Goal: Information Seeking & Learning: Learn about a topic

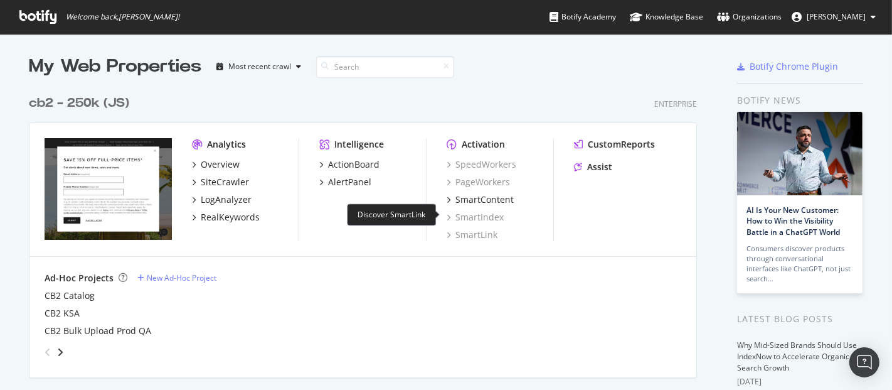
scroll to position [209, 0]
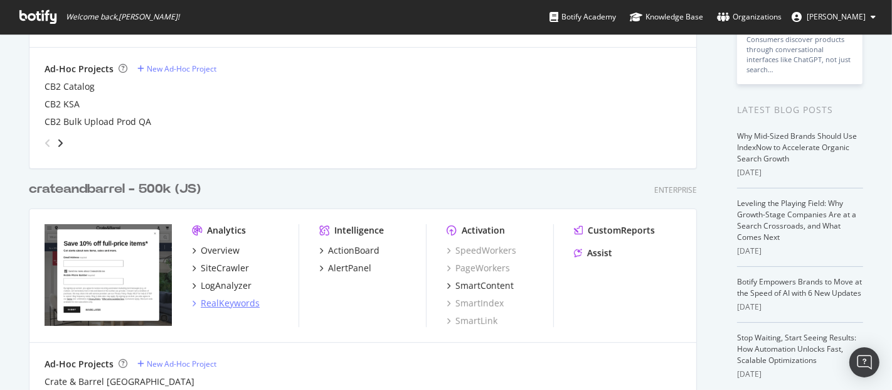
click at [231, 304] on div "RealKeywords" at bounding box center [230, 303] width 59 height 13
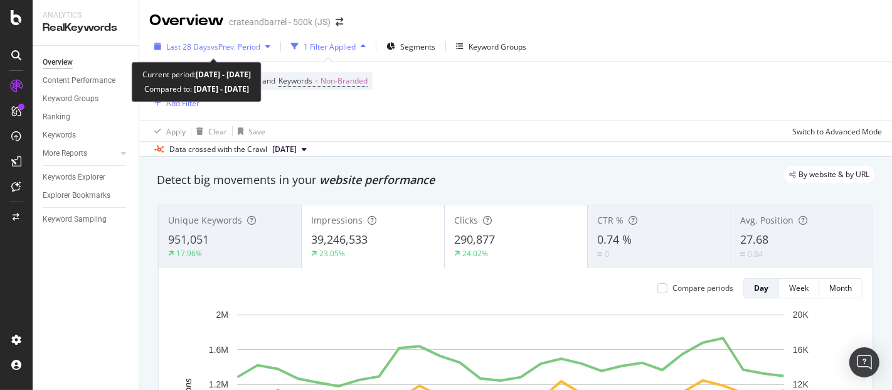
click at [252, 45] on span "vs Prev. Period" at bounding box center [236, 46] width 50 height 11
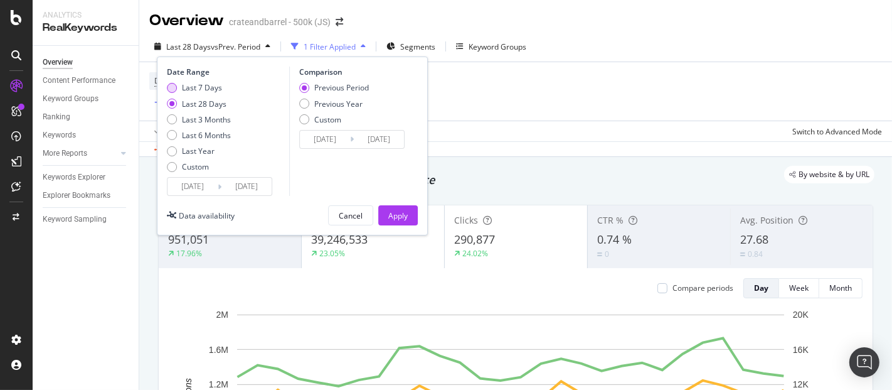
click at [168, 86] on div "Last 7 Days" at bounding box center [172, 88] width 10 height 10
type input "[DATE]"
click at [394, 219] on div "Apply" at bounding box center [397, 215] width 19 height 11
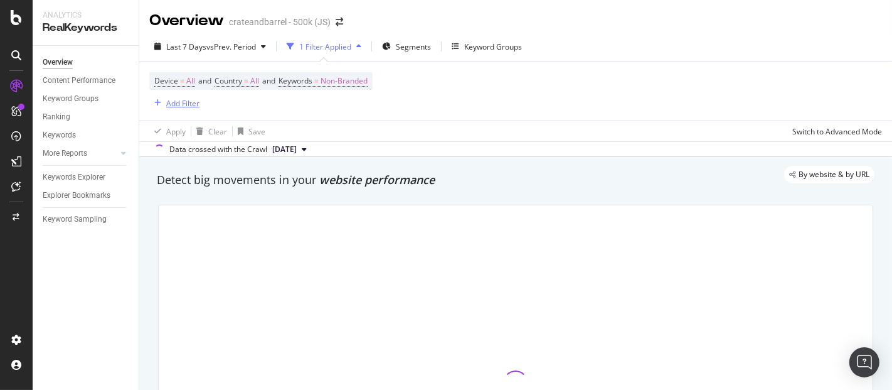
click at [192, 102] on div "Add Filter" at bounding box center [182, 103] width 33 height 11
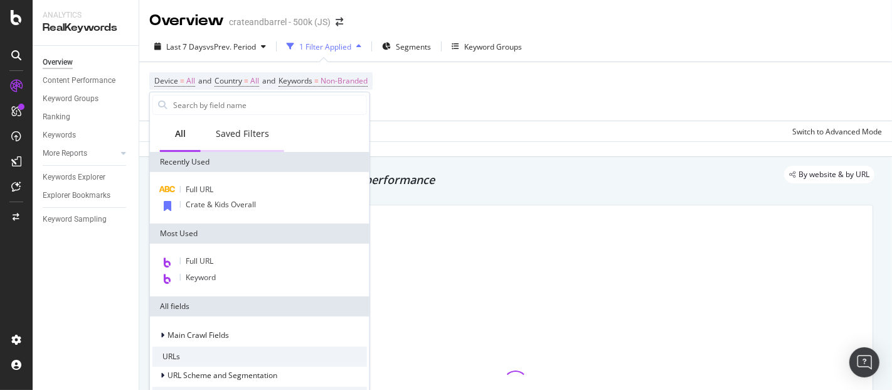
click at [239, 137] on div "Saved Filters" at bounding box center [242, 133] width 53 height 13
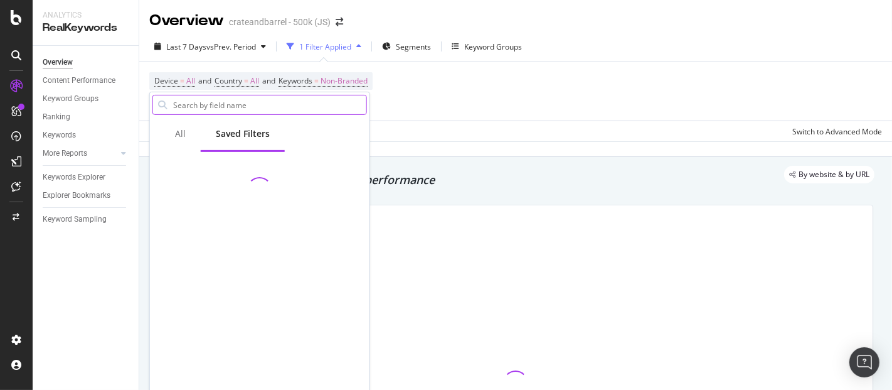
click at [247, 101] on input "text" at bounding box center [269, 104] width 194 height 19
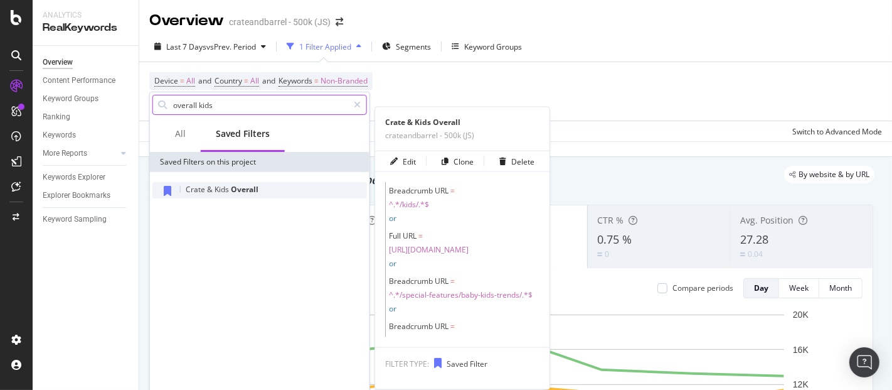
type input "overall kids"
drag, startPoint x: 218, startPoint y: 188, endPoint x: 237, endPoint y: 215, distance: 33.4
click at [218, 189] on span "Kids" at bounding box center [223, 189] width 16 height 11
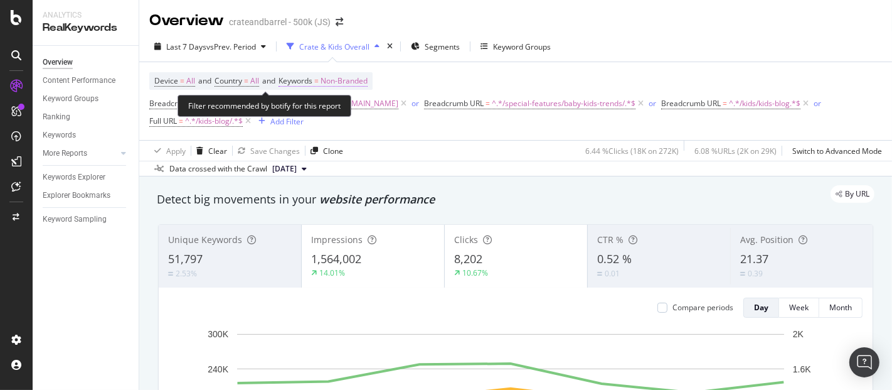
click at [355, 77] on span "Non-Branded" at bounding box center [344, 81] width 47 height 18
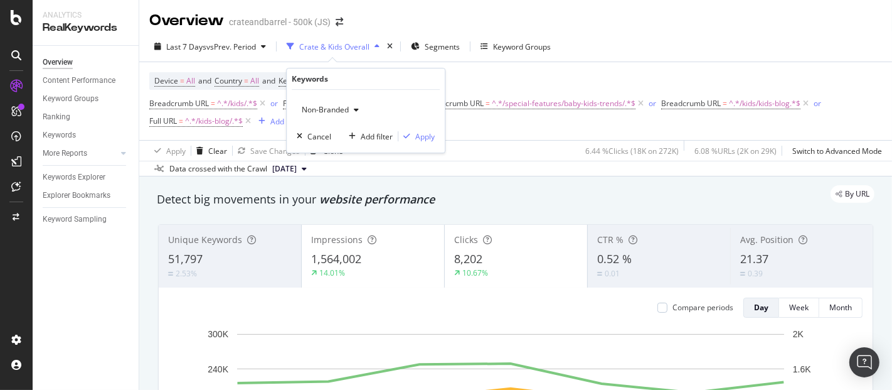
click at [346, 111] on span "Non-Branded" at bounding box center [323, 109] width 52 height 11
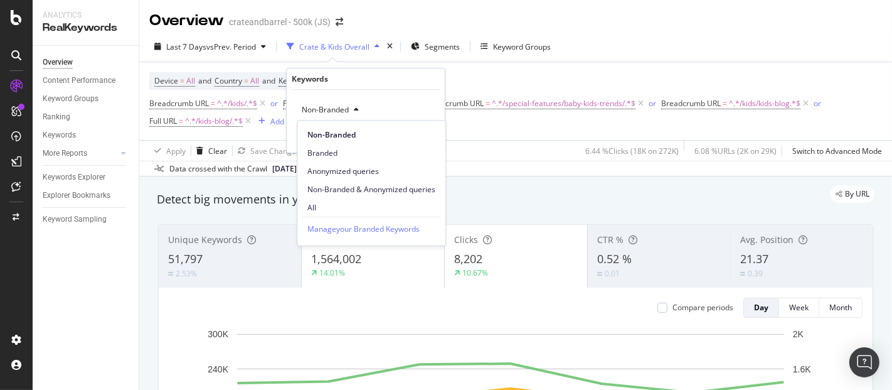
click at [336, 207] on span "All" at bounding box center [371, 207] width 128 height 11
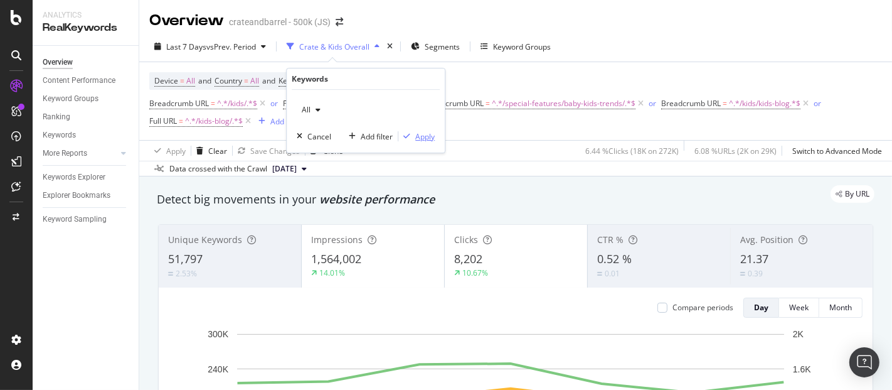
click at [426, 135] on div "Apply" at bounding box center [424, 136] width 19 height 11
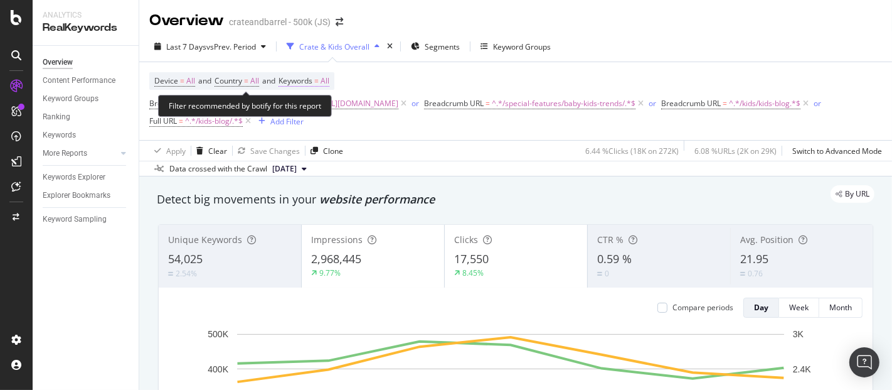
click at [329, 78] on span "All" at bounding box center [325, 81] width 9 height 18
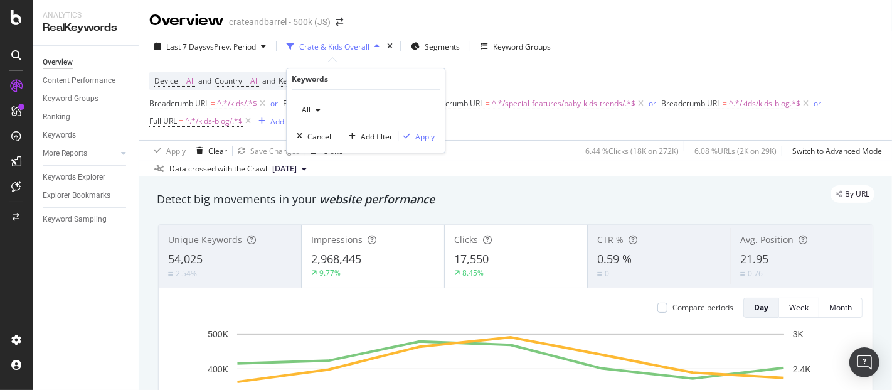
click at [316, 108] on icon "button" at bounding box center [318, 110] width 5 height 8
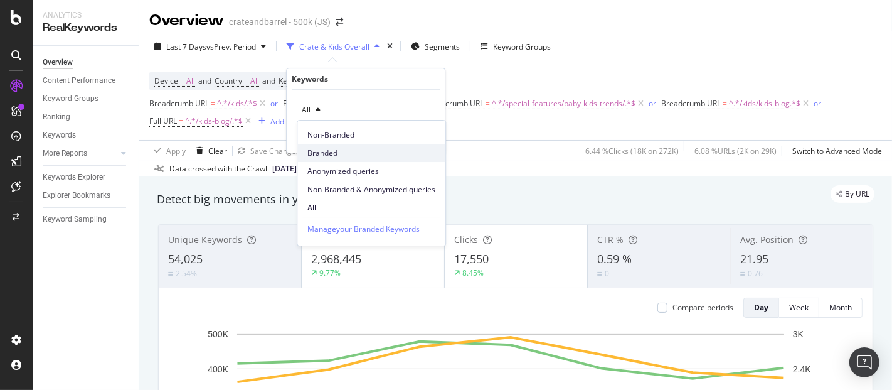
click at [324, 150] on span "Branded" at bounding box center [371, 152] width 128 height 11
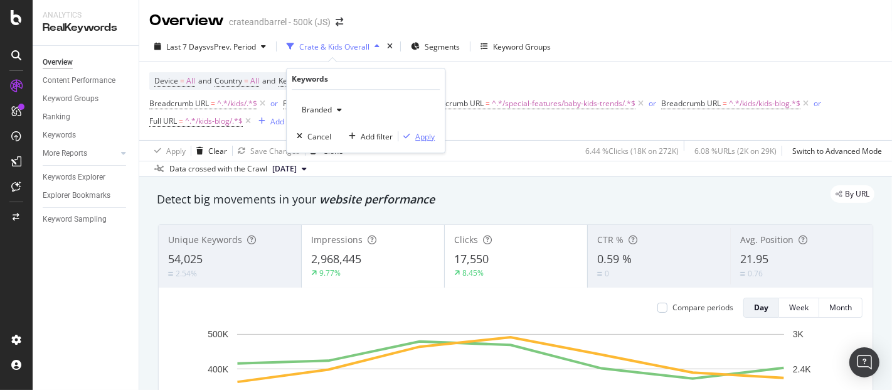
click at [425, 137] on div "Apply" at bounding box center [424, 136] width 19 height 11
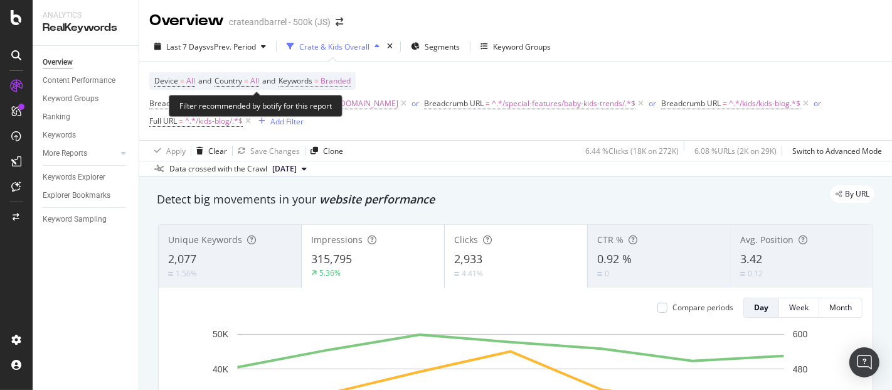
click at [350, 84] on span "Branded" at bounding box center [336, 81] width 30 height 18
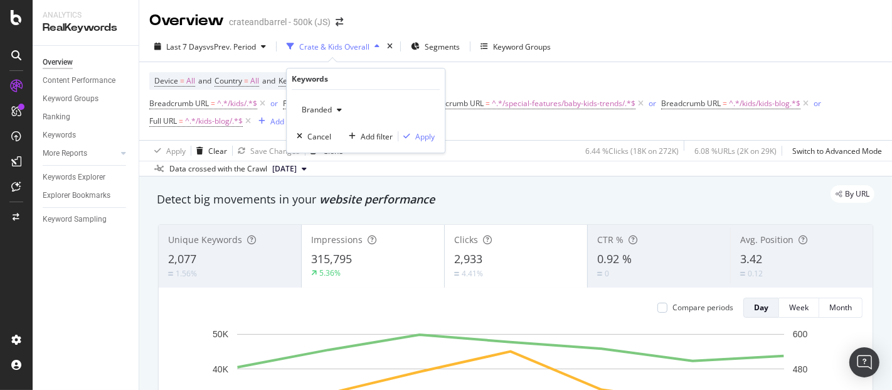
click at [341, 110] on icon "button" at bounding box center [339, 110] width 5 height 8
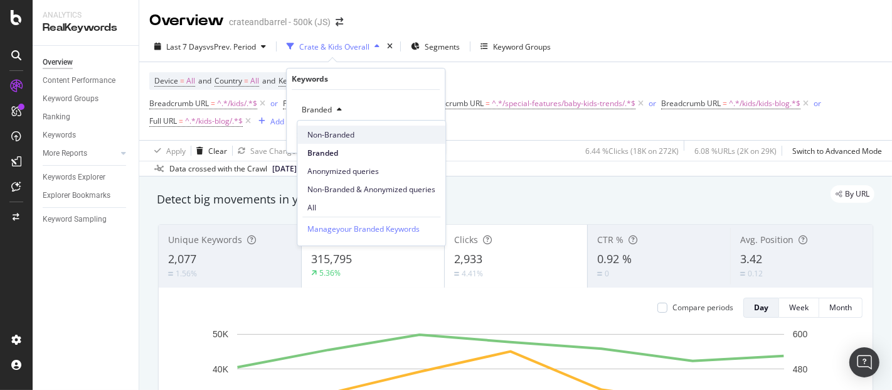
click at [339, 133] on span "Non-Branded" at bounding box center [371, 134] width 128 height 11
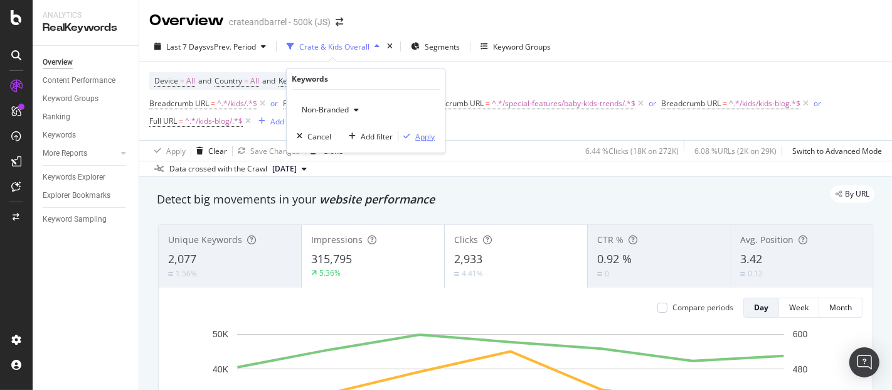
click at [427, 137] on div "Apply" at bounding box center [424, 136] width 19 height 11
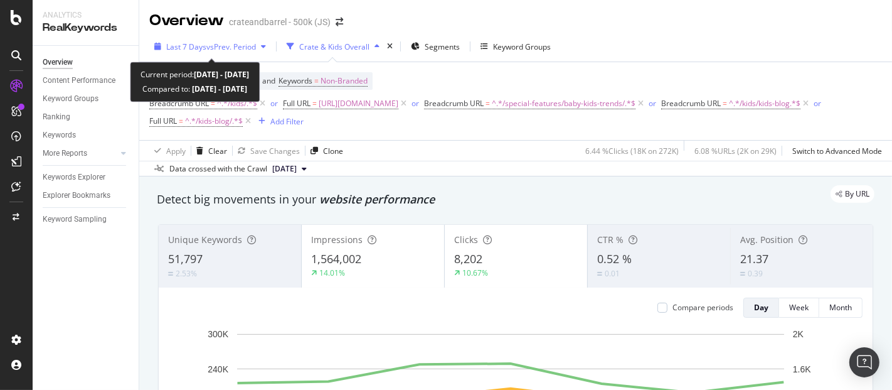
click at [235, 43] on span "vs Prev. Period" at bounding box center [231, 46] width 50 height 11
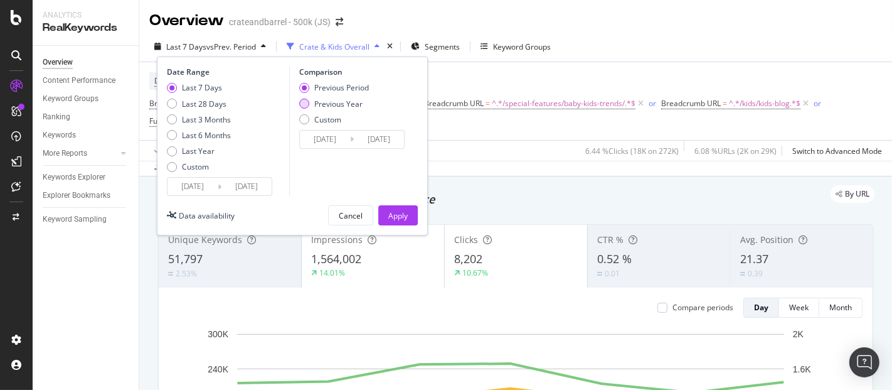
click at [307, 102] on div "Previous Year" at bounding box center [304, 103] width 10 height 10
type input "[DATE]"
click at [395, 212] on div "Apply" at bounding box center [397, 215] width 19 height 11
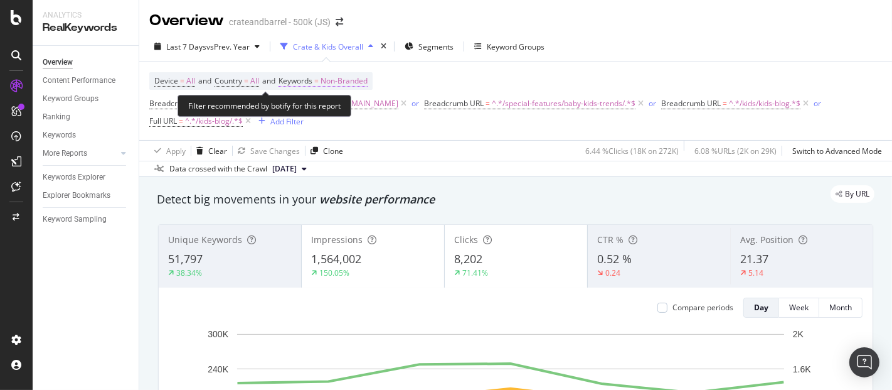
click at [355, 78] on span "Non-Branded" at bounding box center [344, 81] width 47 height 18
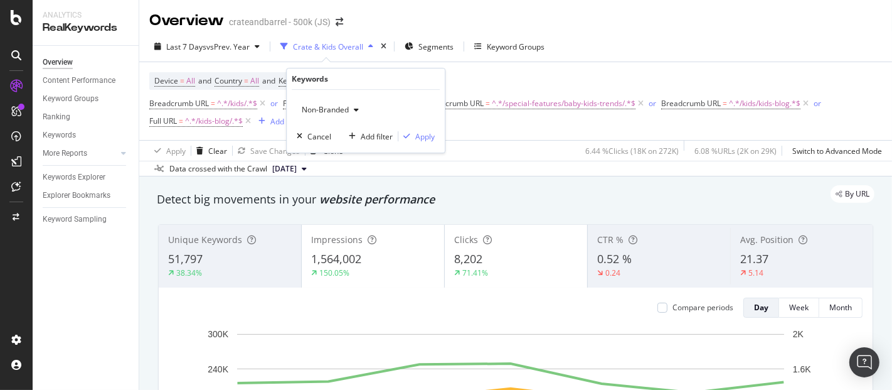
click at [343, 105] on span "Non-Branded" at bounding box center [323, 109] width 52 height 11
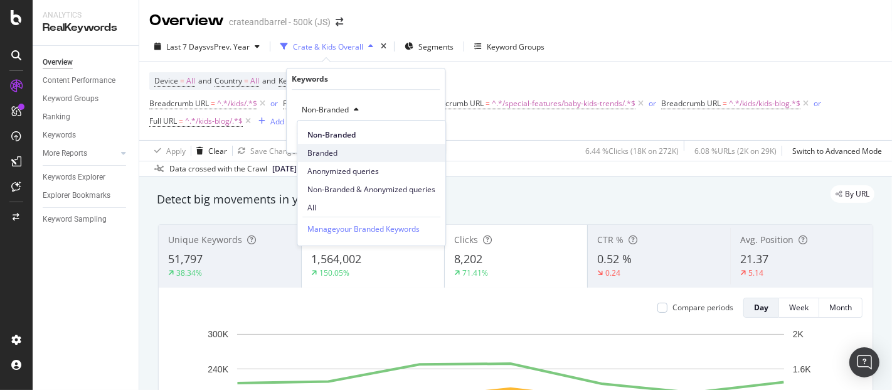
click at [336, 152] on span "Branded" at bounding box center [371, 152] width 128 height 11
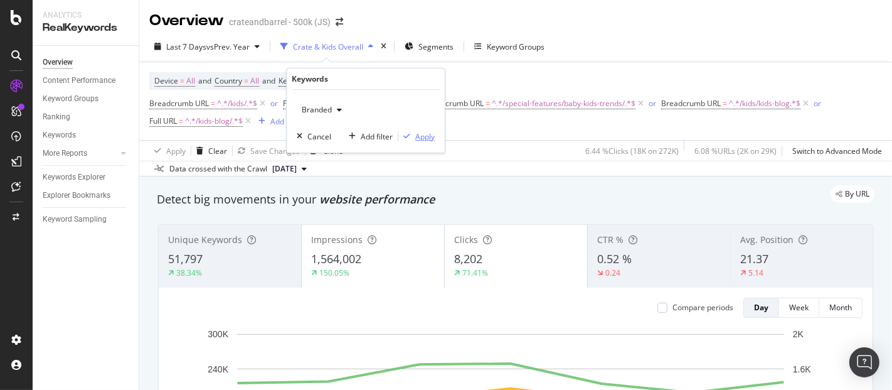
click at [426, 135] on div "Apply" at bounding box center [424, 136] width 19 height 11
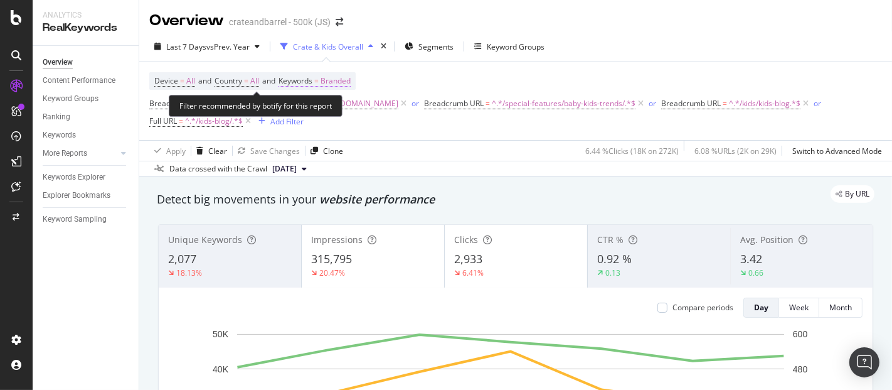
click at [344, 76] on span "Branded" at bounding box center [336, 81] width 30 height 18
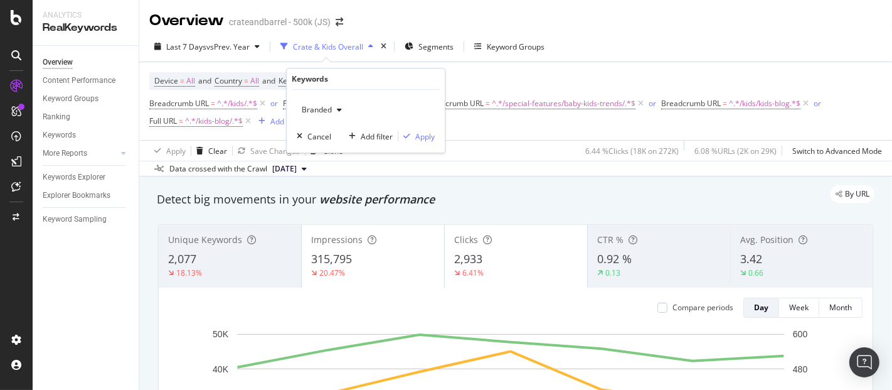
click at [337, 107] on icon "button" at bounding box center [339, 110] width 5 height 8
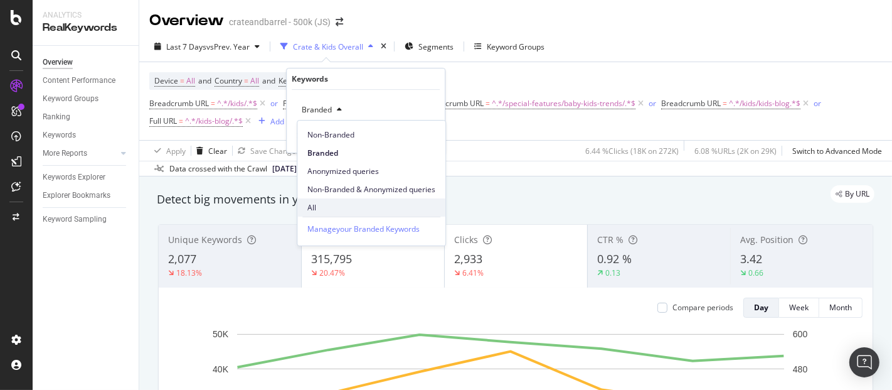
click at [337, 203] on span "All" at bounding box center [371, 207] width 128 height 11
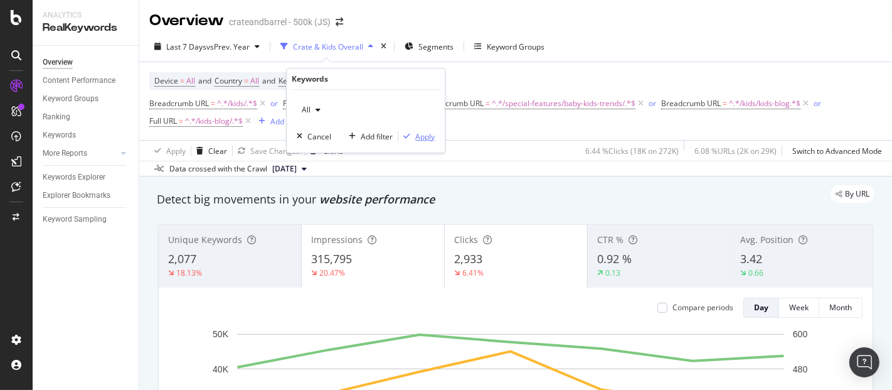
click at [428, 139] on div "Apply" at bounding box center [424, 136] width 19 height 11
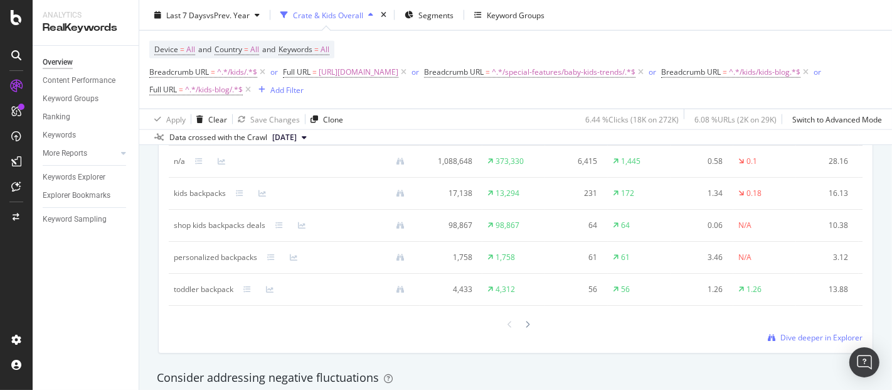
scroll to position [1255, 0]
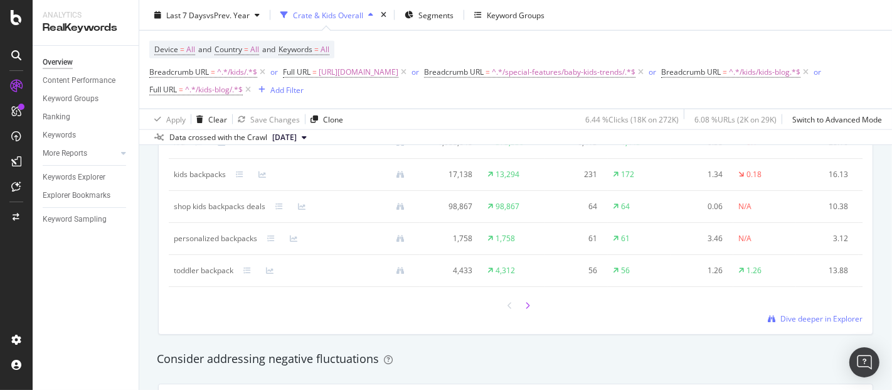
click at [525, 314] on div at bounding box center [527, 305] width 11 height 17
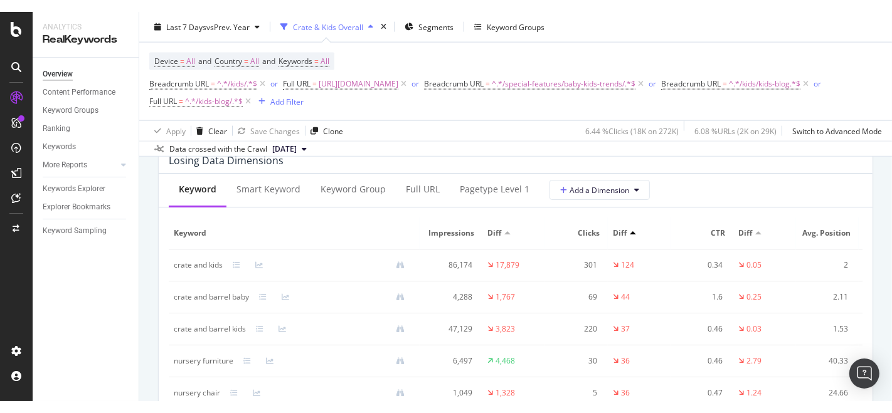
scroll to position [1533, 0]
